Goal: Check status: Check status

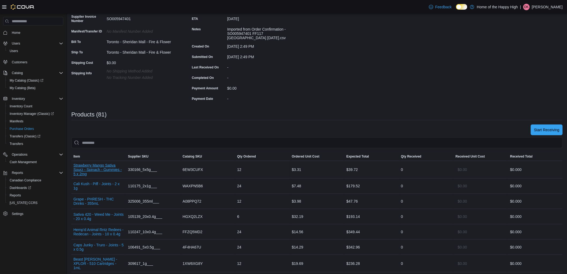
scroll to position [119, 0]
